Goal: Task Accomplishment & Management: Manage account settings

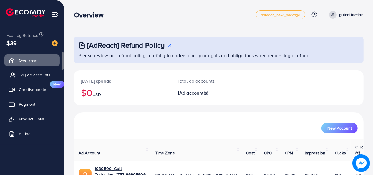
drag, startPoint x: 0, startPoint y: 0, endPoint x: 37, endPoint y: 75, distance: 84.2
click at [37, 75] on span "My ad accounts" at bounding box center [35, 75] width 30 height 6
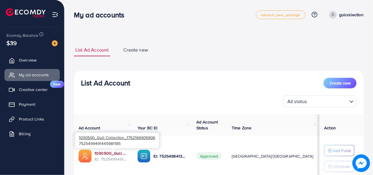
click at [123, 151] on link "1030500_Gull Collection_1752166905906" at bounding box center [112, 153] width 34 height 6
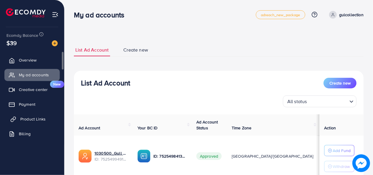
click at [36, 118] on span "Product Links" at bounding box center [32, 119] width 25 height 6
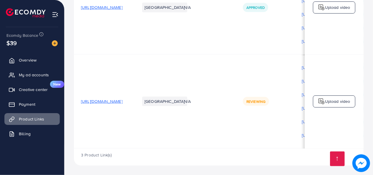
scroll to position [0, 177]
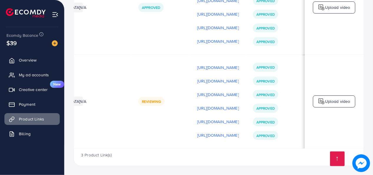
click at [180, 148] on div "3 Product Link(s)" at bounding box center [219, 156] width 290 height 17
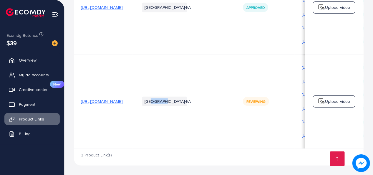
scroll to position [1, 0]
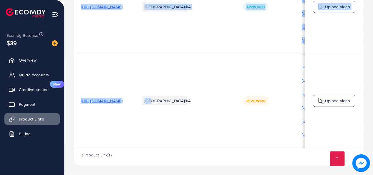
drag, startPoint x: 193, startPoint y: 147, endPoint x: 222, endPoint y: 147, distance: 29.2
click at [222, 147] on div "Product URLs Target markets Reason rejected Status Product video Status video A…" at bounding box center [219, 31] width 290 height 234
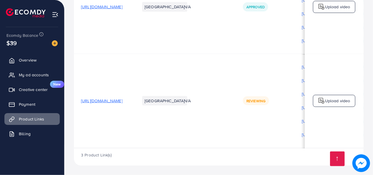
drag, startPoint x: 222, startPoint y: 147, endPoint x: 255, endPoint y: 137, distance: 34.8
click at [236, 137] on td "N/A" at bounding box center [206, 101] width 59 height 94
click at [262, 147] on div "Product URLs Target markets Reason rejected Status Product video Status video A…" at bounding box center [219, 31] width 290 height 234
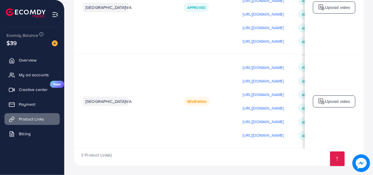
scroll to position [0, 76]
